Goal: Transaction & Acquisition: Purchase product/service

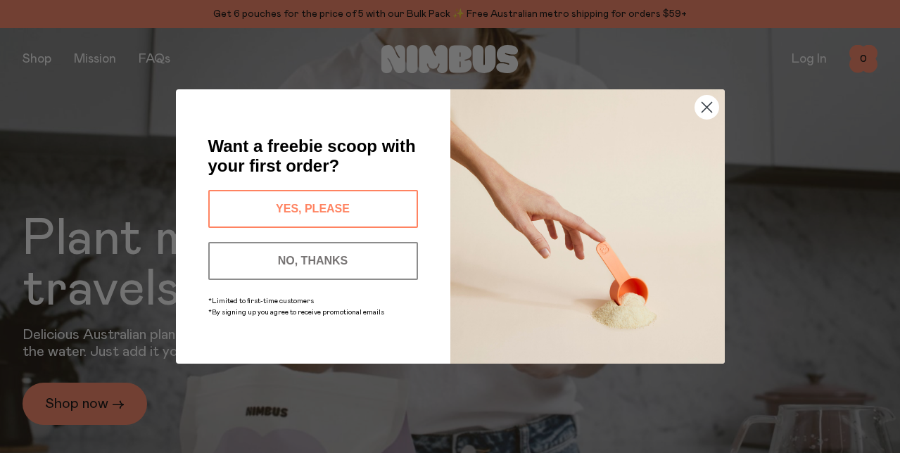
click at [389, 269] on button "NO, THANKS" at bounding box center [313, 261] width 210 height 38
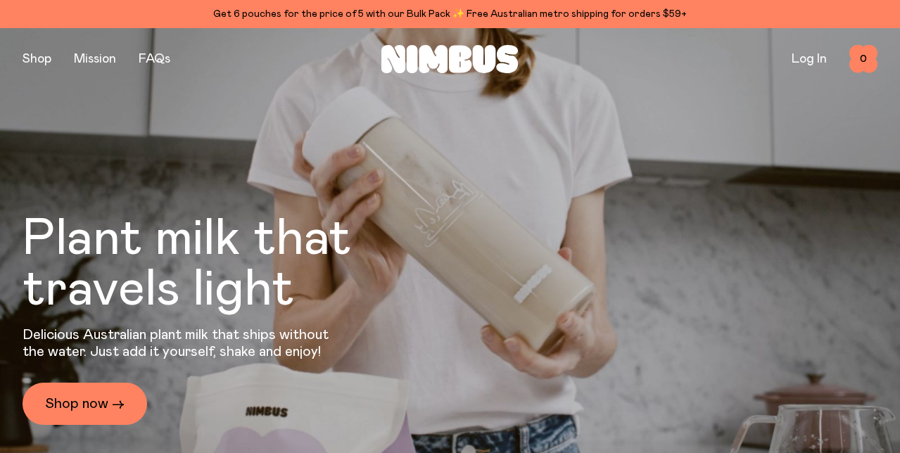
click at [319, 275] on button "NO, THANKS" at bounding box center [313, 294] width 210 height 38
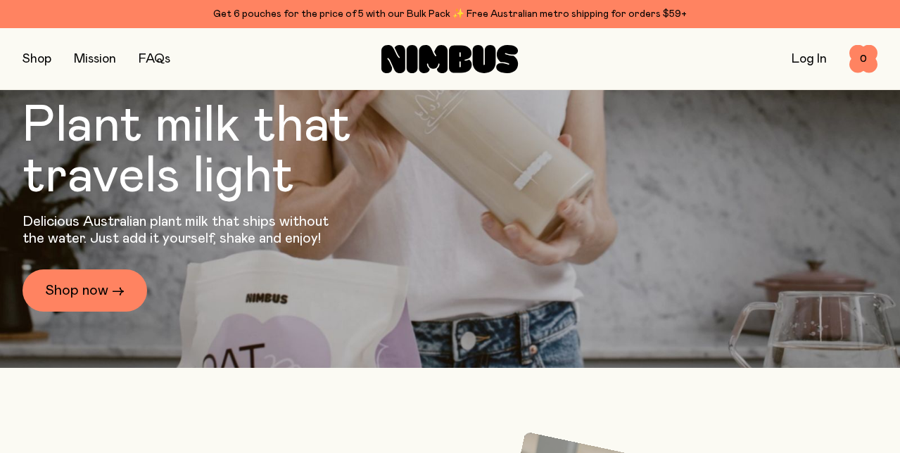
scroll to position [196, 0]
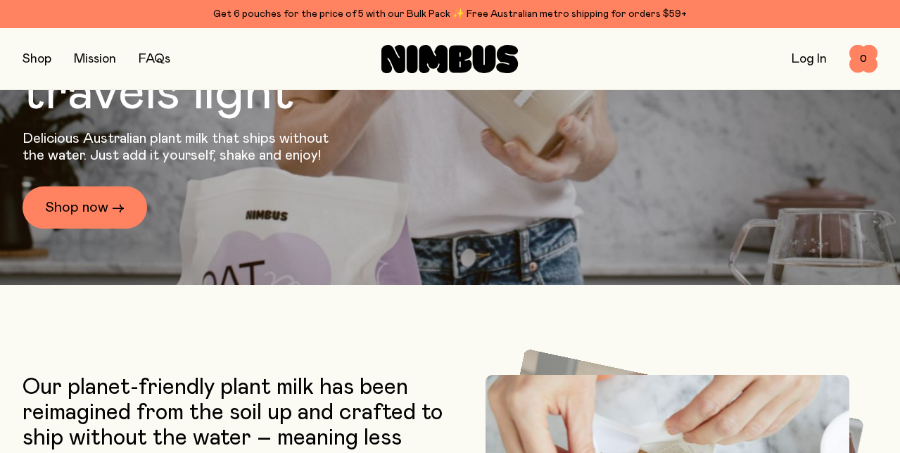
click at [700, 129] on circle "Close dialog" at bounding box center [706, 140] width 23 height 23
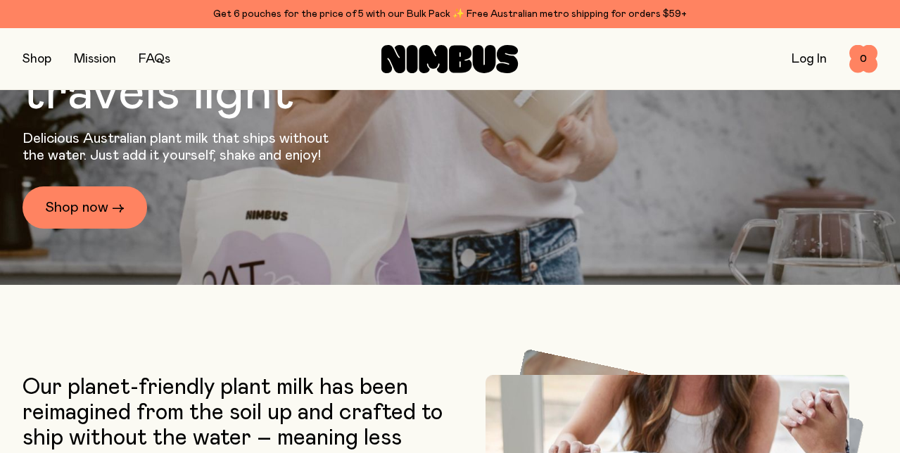
click at [708, 129] on circle "Close dialog" at bounding box center [706, 140] width 23 height 23
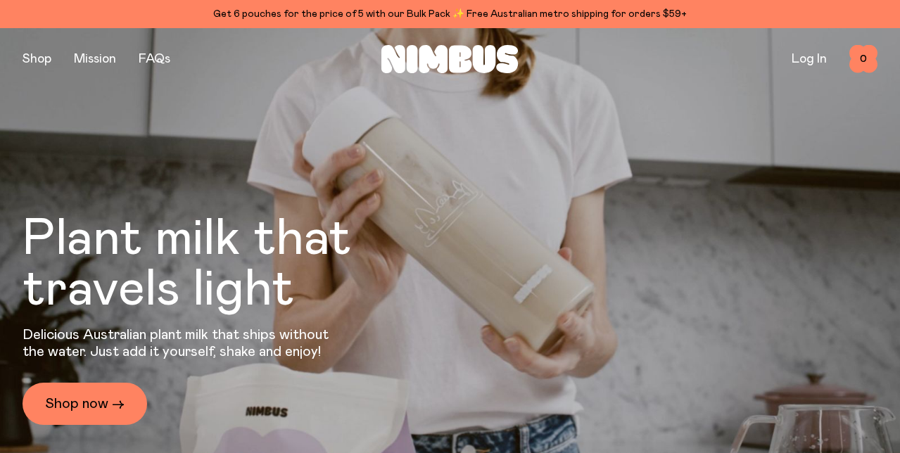
scroll to position [0, 0]
click at [448, 267] on div "Plant milk that travels light Delicious Australian plant milk that ships withou…" at bounding box center [450, 254] width 855 height 453
click at [451, 253] on div "Plant milk that travels light Delicious Australian plant milk that ships withou…" at bounding box center [450, 254] width 855 height 453
click at [97, 410] on link "Shop now →" at bounding box center [85, 404] width 125 height 42
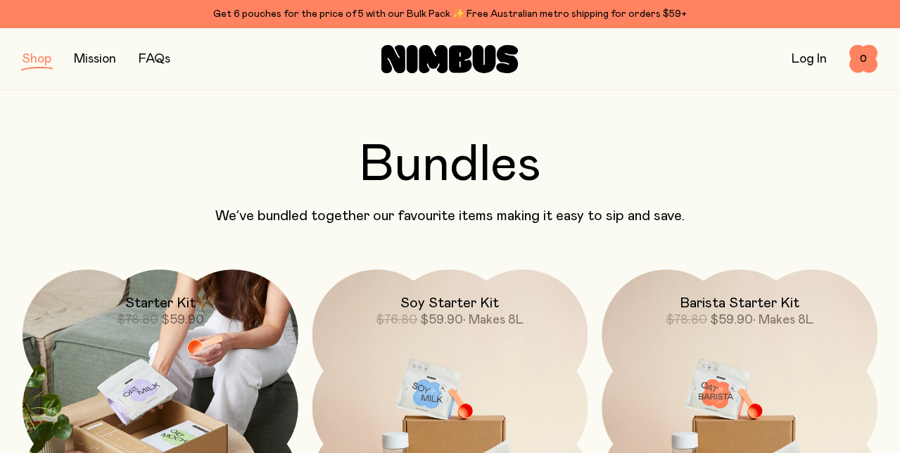
scroll to position [809, 0]
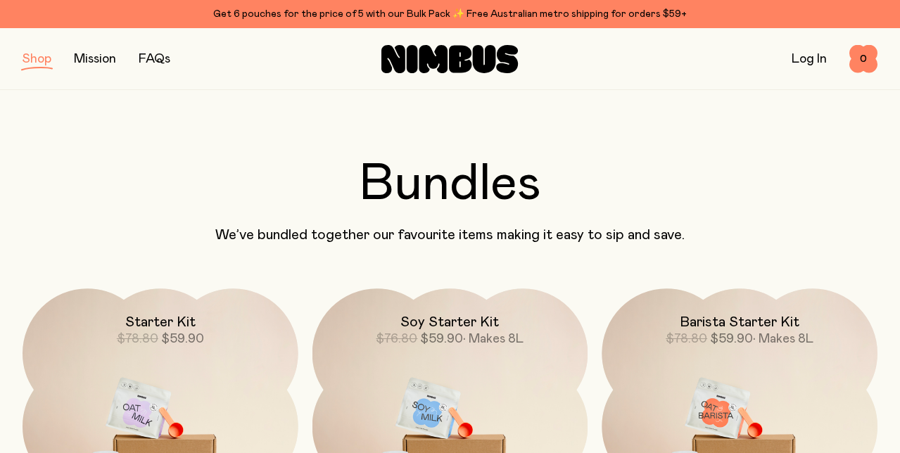
click at [101, 53] on link "Mission" at bounding box center [95, 59] width 42 height 13
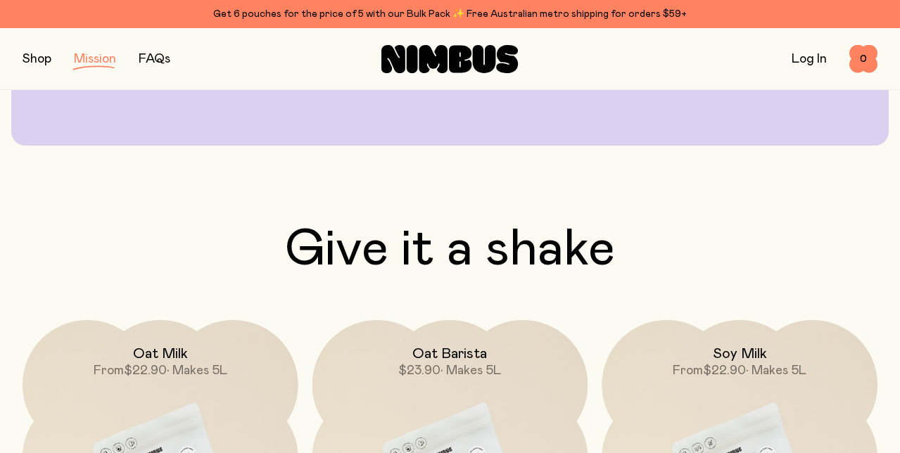
scroll to position [2029, 0]
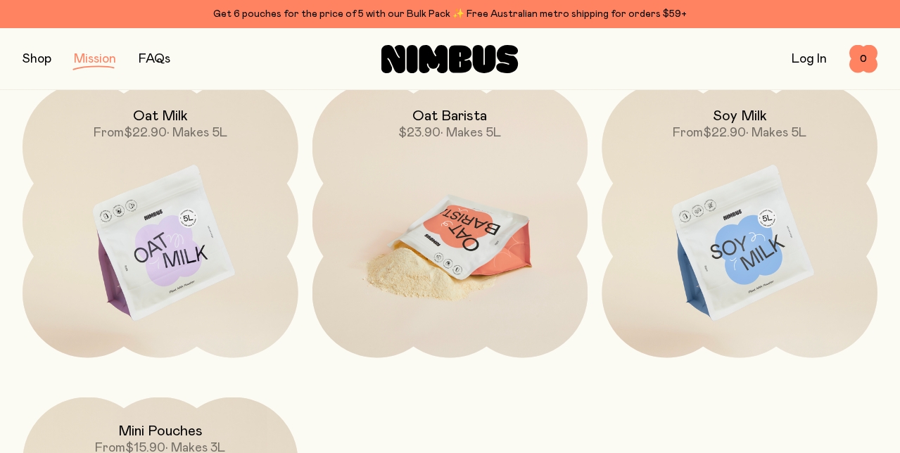
click at [500, 331] on img at bounding box center [451, 244] width 276 height 324
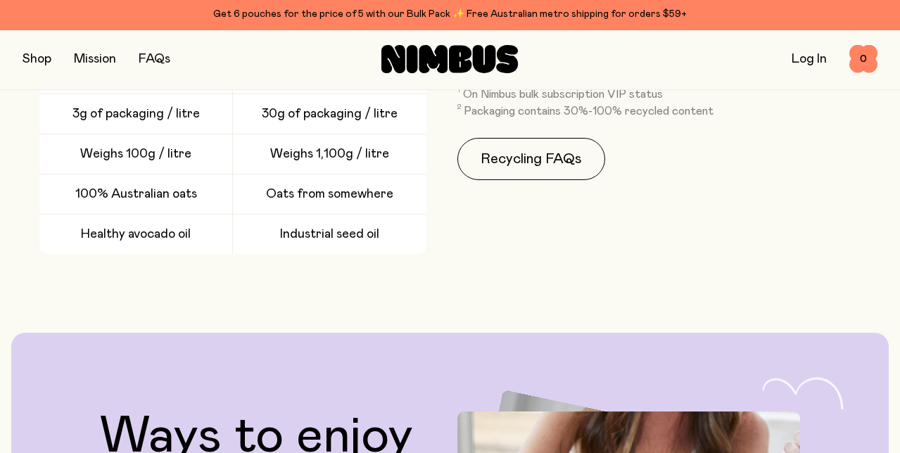
scroll to position [130, 0]
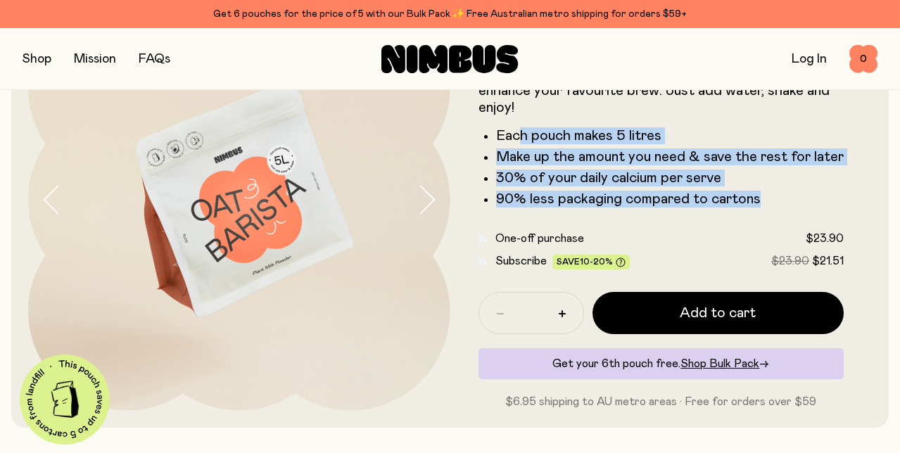
drag, startPoint x: 519, startPoint y: 142, endPoint x: 556, endPoint y: 208, distance: 75.3
click at [557, 207] on ul "Each pouch makes 5 litres Make up the amount you need & save the rest for later…" at bounding box center [662, 167] width 366 height 80
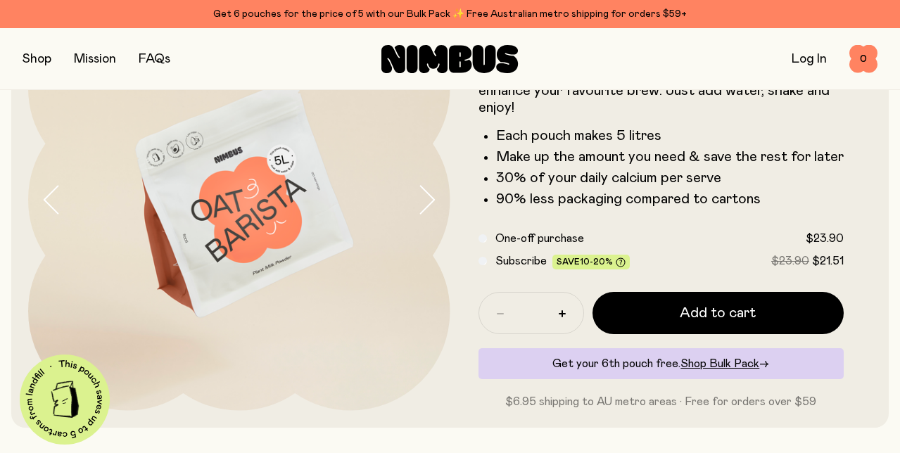
click at [556, 208] on form "Oat Barista Packed with fresh Australian Oats and enriched with Avocado Oil, ou…" at bounding box center [661, 199] width 422 height 421
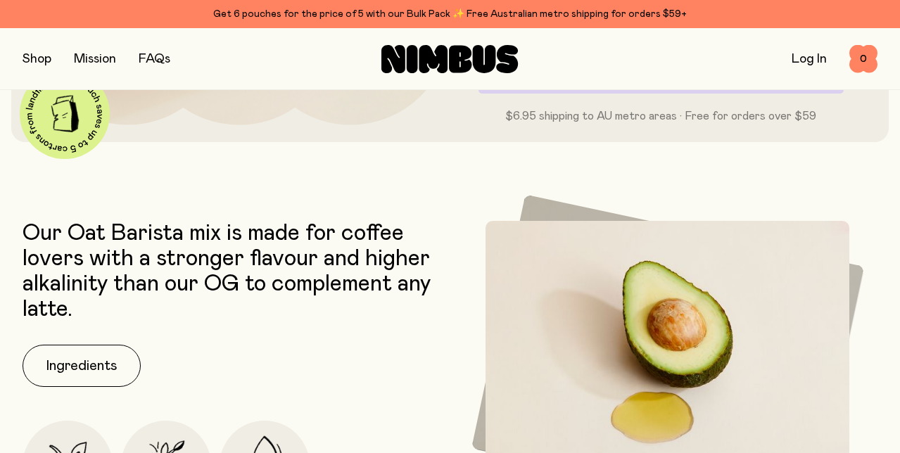
scroll to position [416, 0]
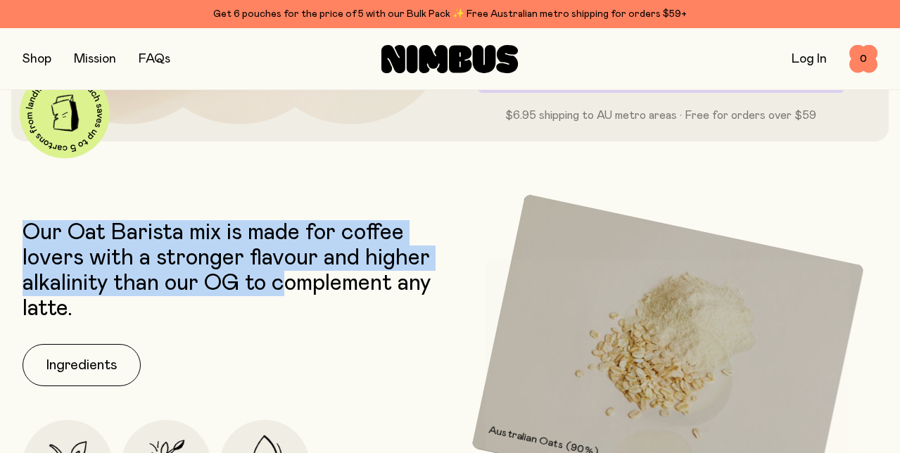
drag, startPoint x: 290, startPoint y: 272, endPoint x: 432, endPoint y: 210, distance: 155.4
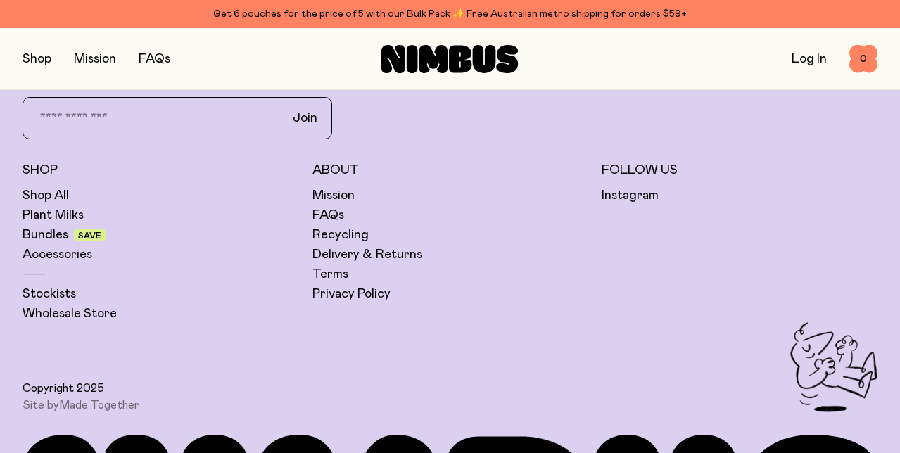
scroll to position [3531, 0]
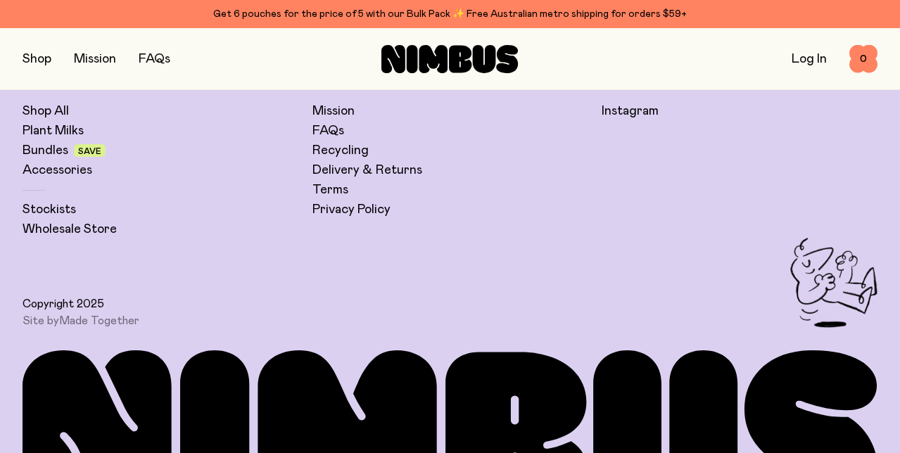
click at [38, 58] on button "button" at bounding box center [37, 59] width 29 height 20
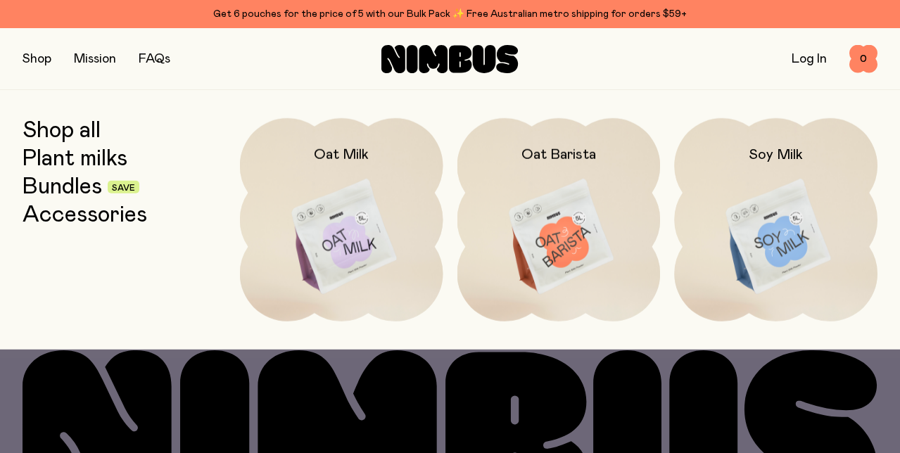
click at [77, 184] on link "Bundles" at bounding box center [63, 187] width 80 height 25
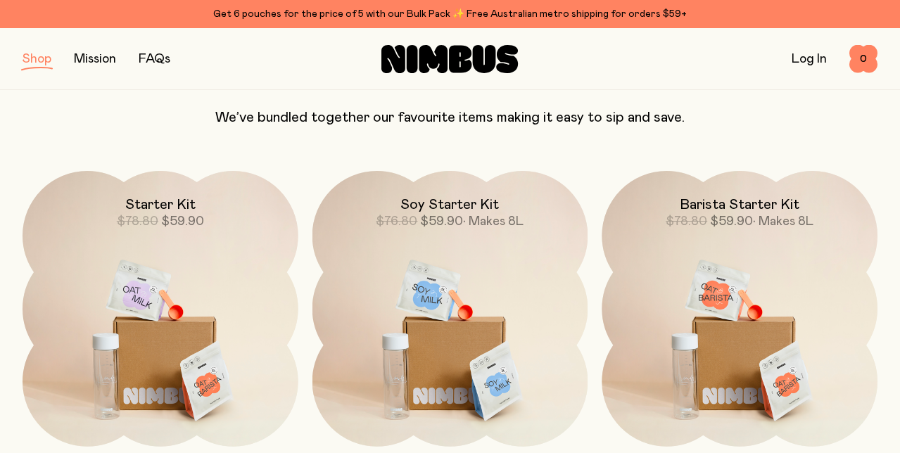
scroll to position [159, 0]
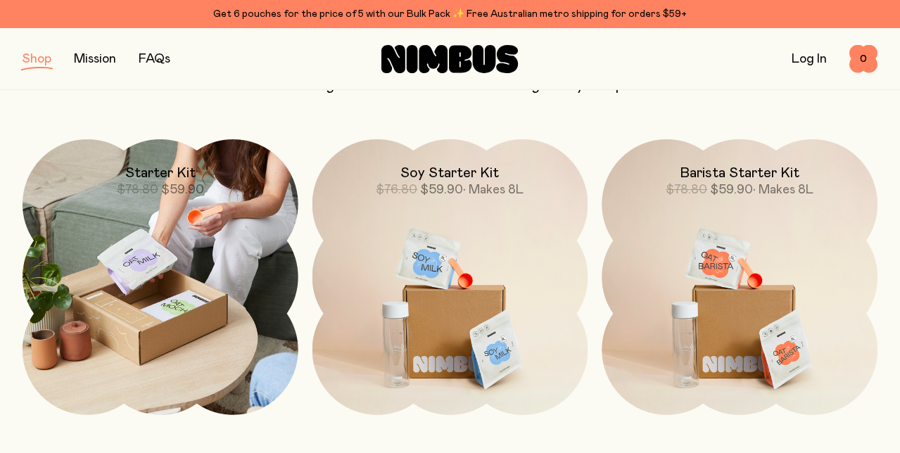
click at [231, 185] on div "Starter Kit $78.80 $59.90" at bounding box center [161, 168] width 276 height 59
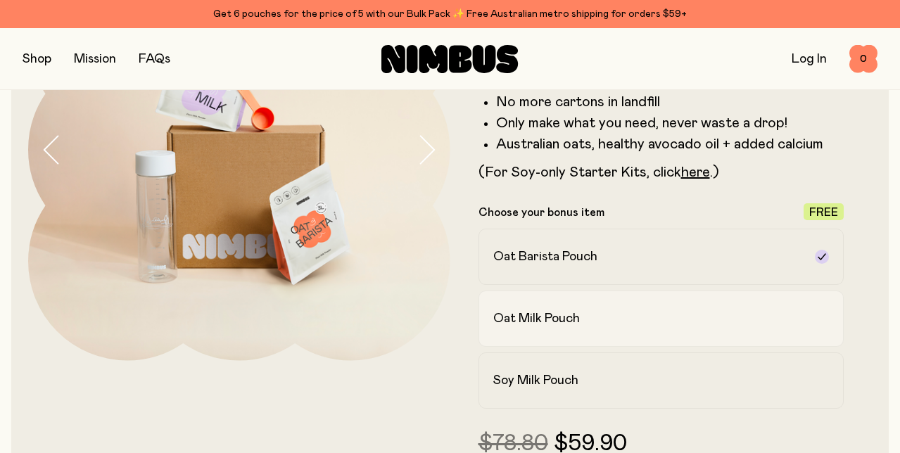
scroll to position [147, 0]
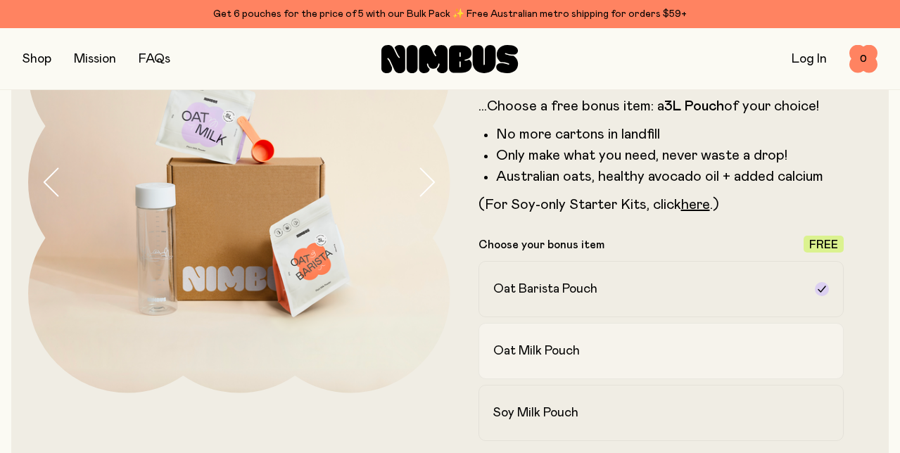
click at [548, 363] on label "Oat Milk Pouch" at bounding box center [662, 351] width 366 height 56
click at [429, 179] on icon "button" at bounding box center [427, 183] width 20 height 30
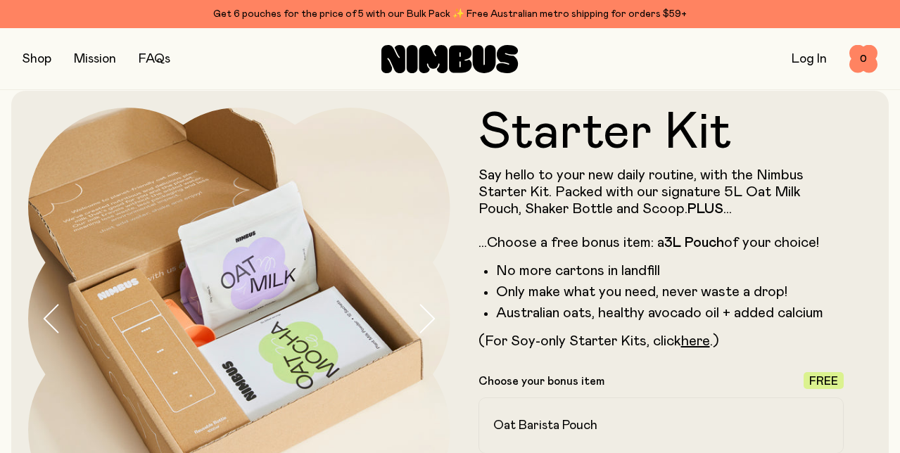
scroll to position [8, 0]
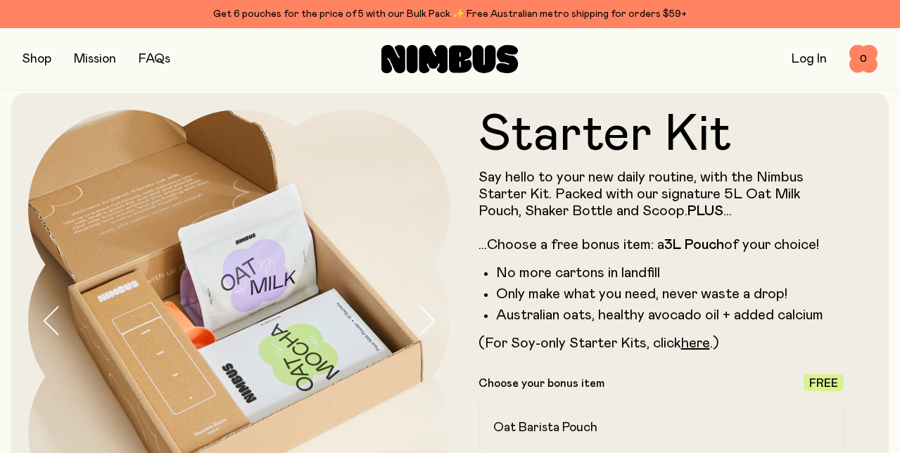
click at [429, 309] on icon "button" at bounding box center [427, 321] width 20 height 30
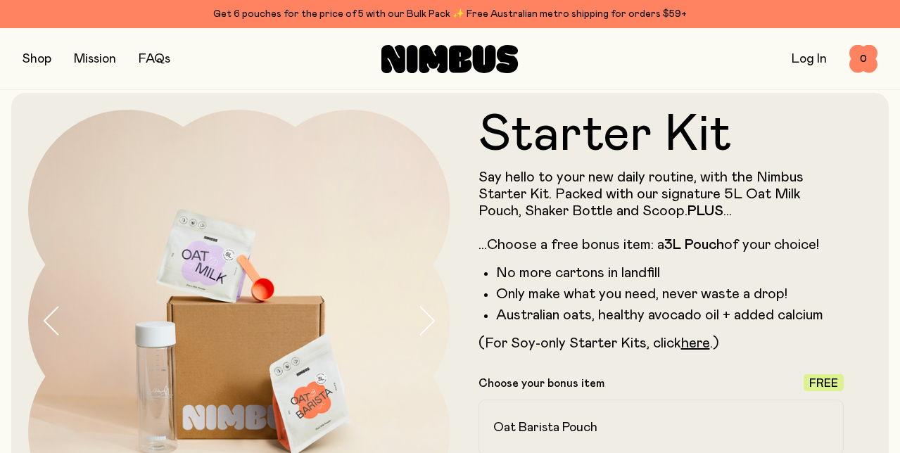
click at [429, 309] on icon "button" at bounding box center [427, 321] width 20 height 30
